Goal: Task Accomplishment & Management: Manage account settings

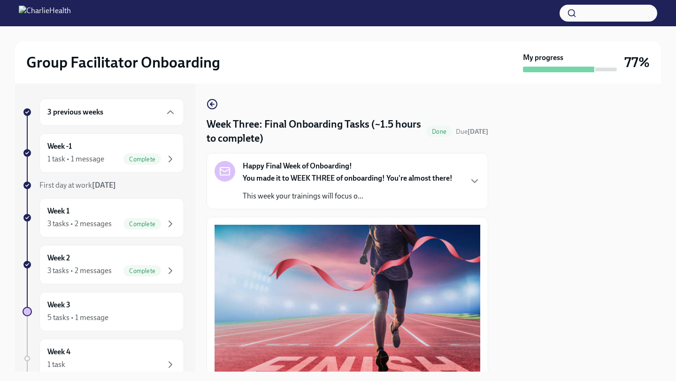
scroll to position [812, 0]
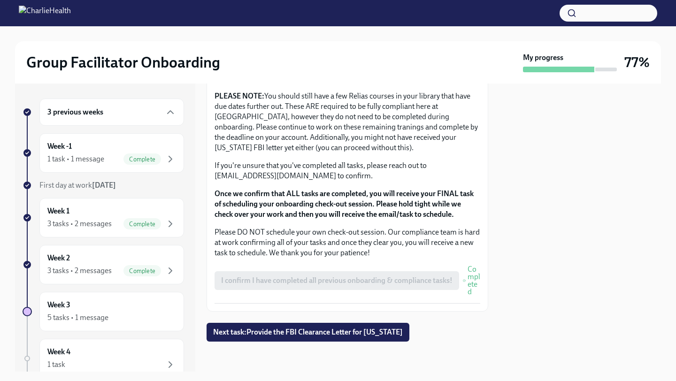
click at [533, 223] on div at bounding box center [579, 228] width 161 height 288
click at [85, 295] on div "Week 3 5 tasks • 1 message" at bounding box center [111, 311] width 145 height 39
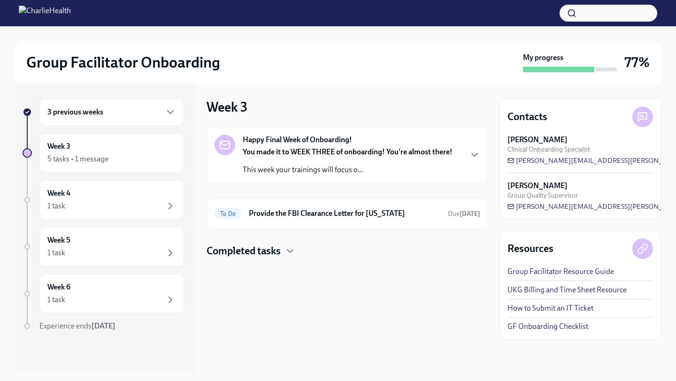
click at [466, 148] on div "Happy Final Week of Onboarding! You made it to WEEK THREE of onboarding! You're…" at bounding box center [347, 155] width 266 height 40
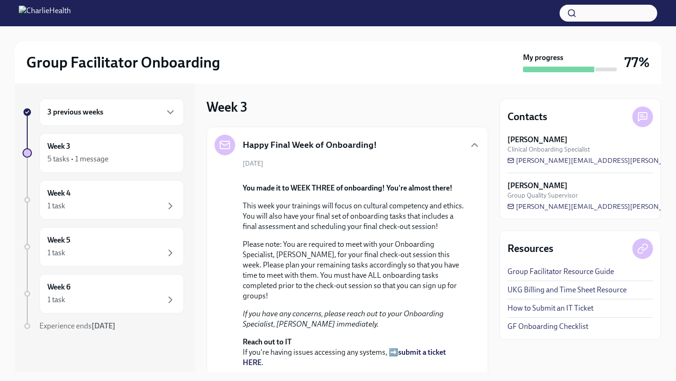
click at [491, 192] on div "3 previous weeks Week 3 5 tasks • 1 message Week 4 1 task Week 5 1 task Week 6 …" at bounding box center [338, 228] width 646 height 288
click at [478, 207] on div "[DATE] You made it to WEEK THREE of onboarding! You're almost there! This week …" at bounding box center [347, 288] width 266 height 258
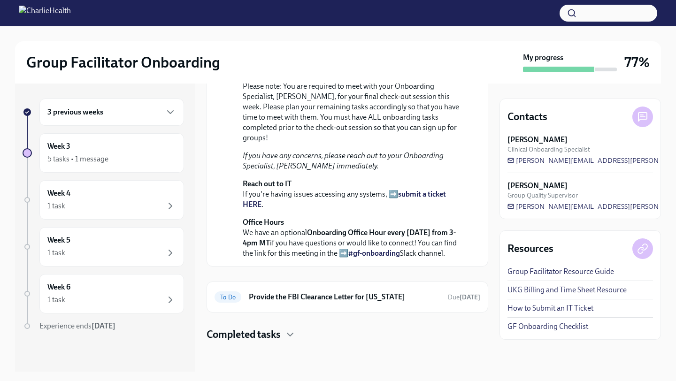
scroll to position [273, 0]
click at [290, 332] on icon "button" at bounding box center [289, 334] width 11 height 11
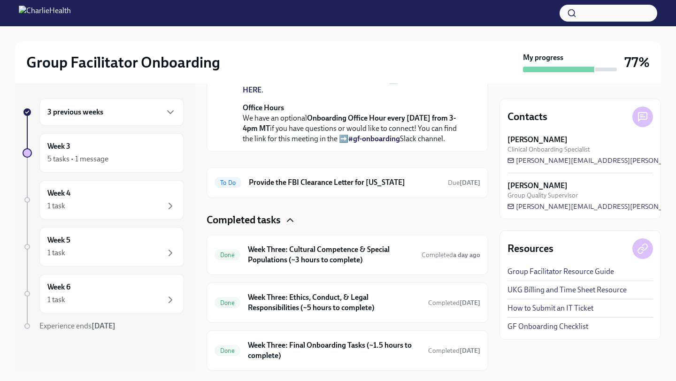
click at [467, 227] on div "Completed tasks" at bounding box center [348, 220] width 282 height 14
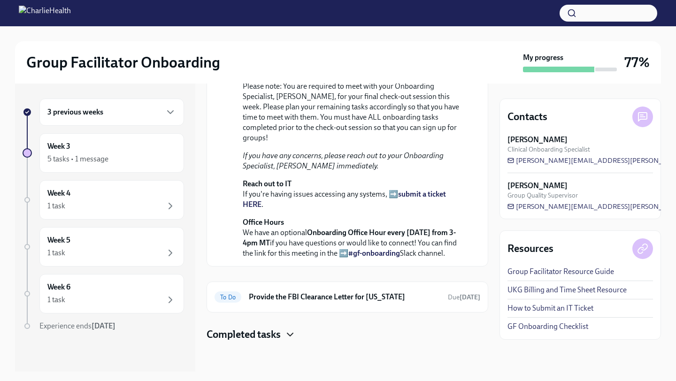
click at [276, 331] on h4 "Completed tasks" at bounding box center [244, 335] width 74 height 14
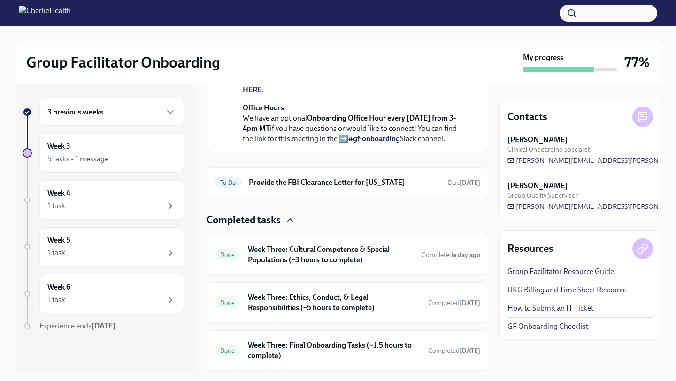
click at [492, 365] on div "3 previous weeks Week 3 5 tasks • 1 message Week 4 1 task Week 5 1 task Week 6 …" at bounding box center [338, 228] width 646 height 288
click at [480, 275] on div "Done Week Three: Cultural Competence & Special Populations (~3 hours to complet…" at bounding box center [348, 255] width 282 height 40
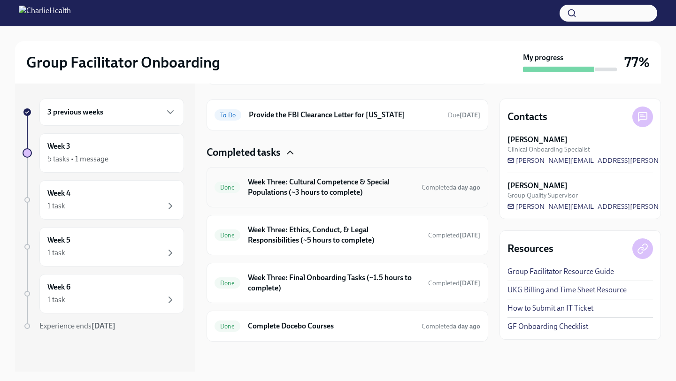
scroll to position [455, 0]
